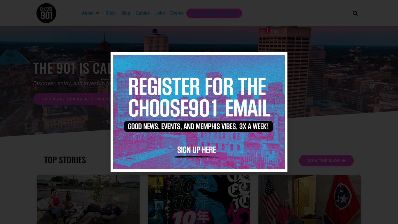
click at [280, 59] on icon "Close" at bounding box center [279, 60] width 4 height 4
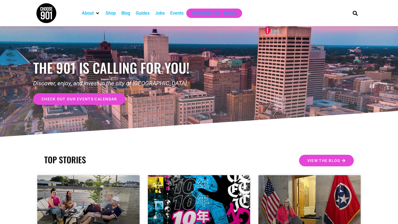
click at [44, 17] on img at bounding box center [46, 13] width 21 height 21
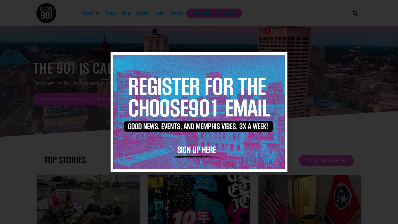
click at [281, 59] on icon "Close" at bounding box center [279, 60] width 4 height 4
